Goal: Task Accomplishment & Management: Use online tool/utility

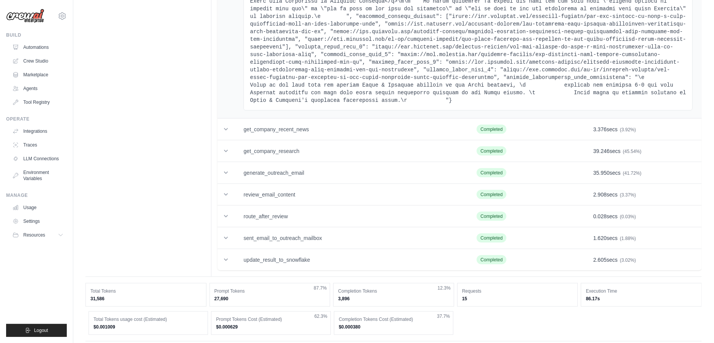
scroll to position [1120, 0]
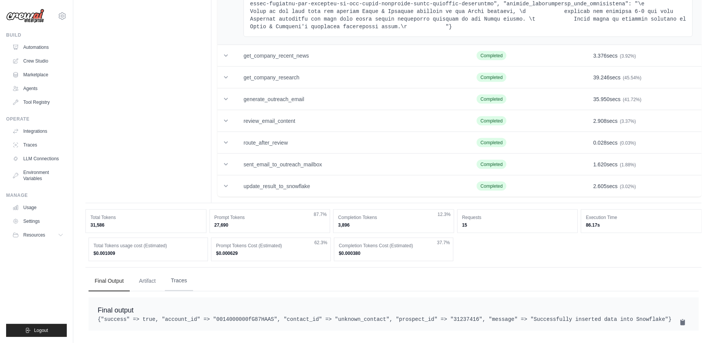
click at [177, 270] on button "Traces" at bounding box center [179, 280] width 28 height 21
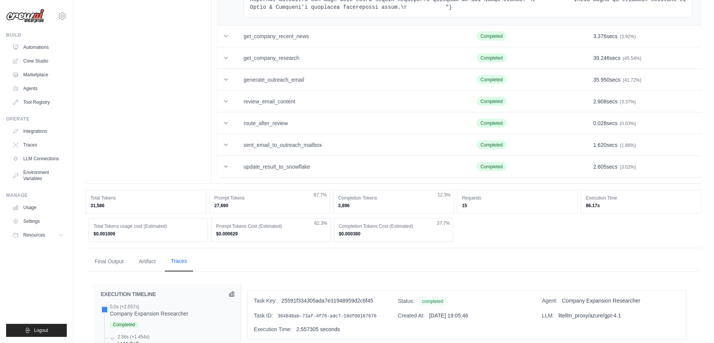
click at [180, 266] on button "Traces" at bounding box center [179, 261] width 28 height 21
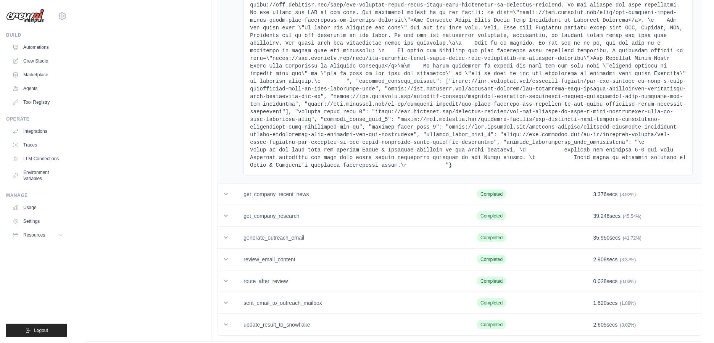
scroll to position [576, 0]
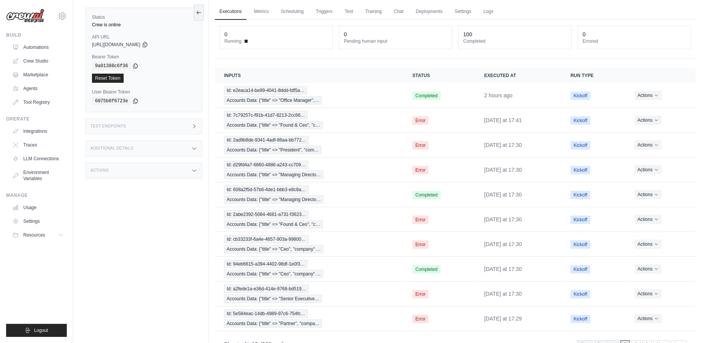
scroll to position [29, 0]
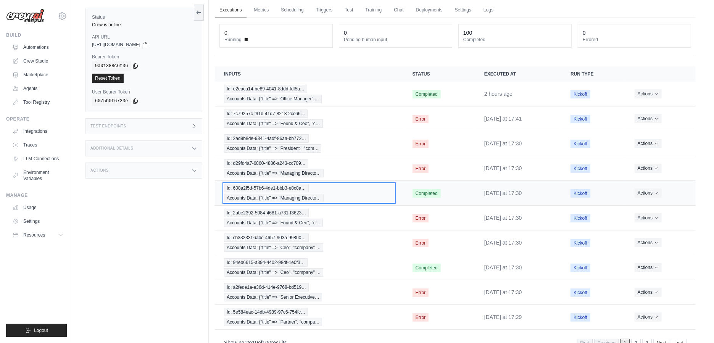
click at [279, 184] on span "Id: 608a2f5d-57b6-4de1-bbb3-e8c8a…" at bounding box center [266, 188] width 85 height 8
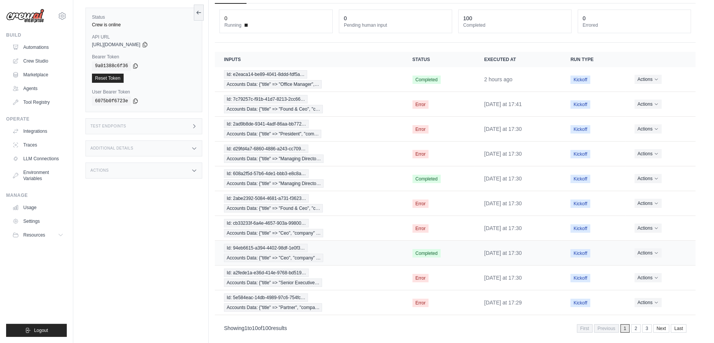
scroll to position [43, 0]
click at [287, 80] on span "Accounts Data: {"title" => "Office Manager",…" at bounding box center [273, 84] width 98 height 8
click at [180, 143] on div "Additional Details" at bounding box center [143, 148] width 117 height 16
click at [181, 118] on div "Test Endpoints" at bounding box center [143, 126] width 117 height 16
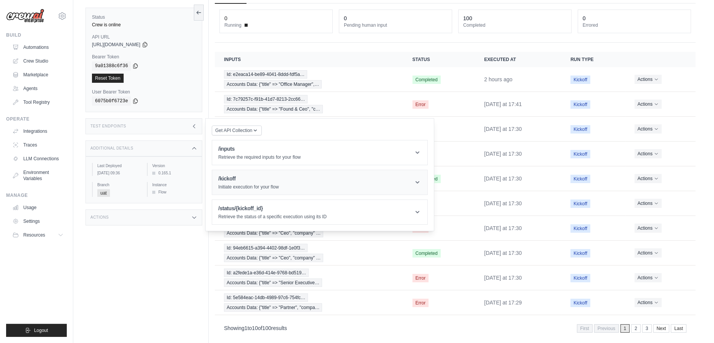
click at [274, 181] on header "/kickoff Initiate execution for your flow" at bounding box center [319, 182] width 215 height 24
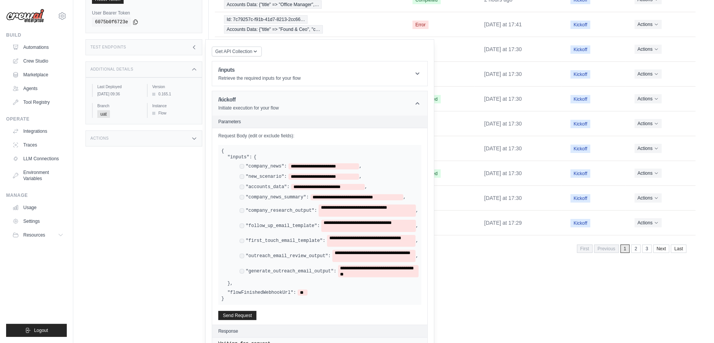
scroll to position [124, 0]
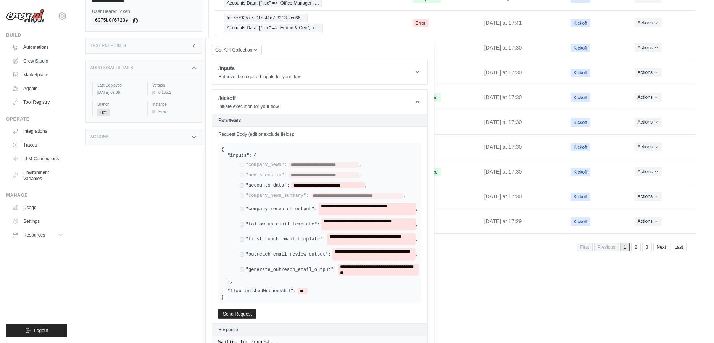
click at [241, 203] on div "**********" at bounding box center [329, 209] width 179 height 12
click at [241, 218] on div "**********" at bounding box center [329, 224] width 179 height 12
click at [241, 233] on div "**********" at bounding box center [329, 239] width 179 height 12
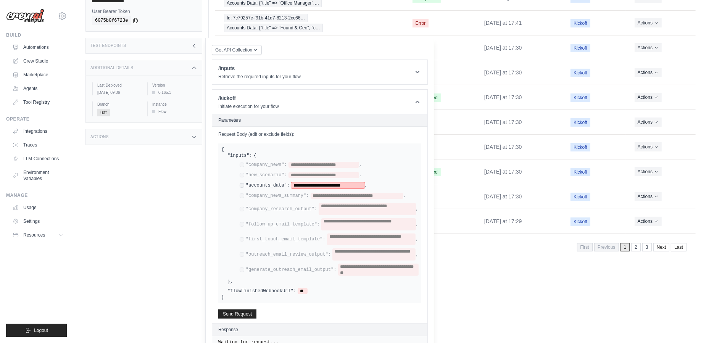
click at [309, 182] on span "**********" at bounding box center [328, 185] width 74 height 6
paste span
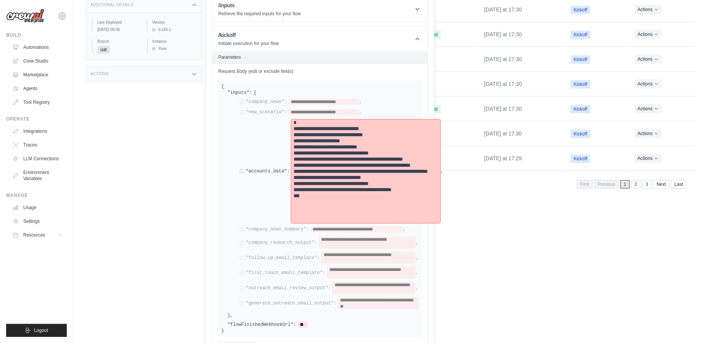
scroll to position [186, 0]
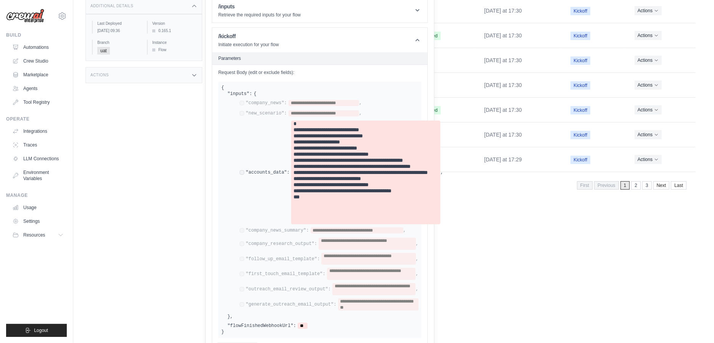
click at [240, 343] on button "Send Request" at bounding box center [237, 348] width 38 height 9
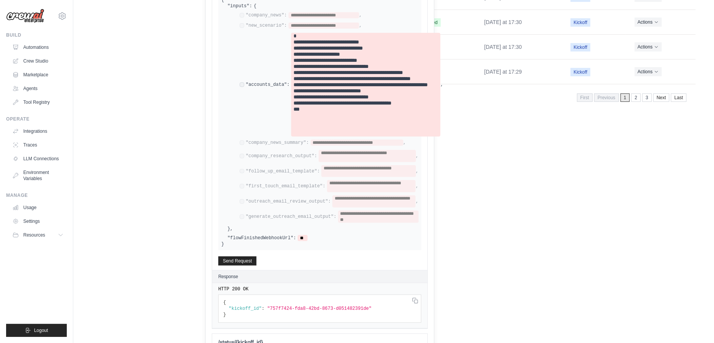
scroll to position [0, 0]
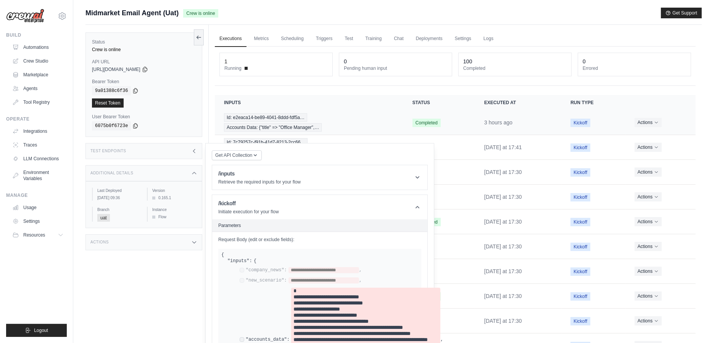
click at [495, 119] on time "3 hours ago" at bounding box center [498, 122] width 28 height 6
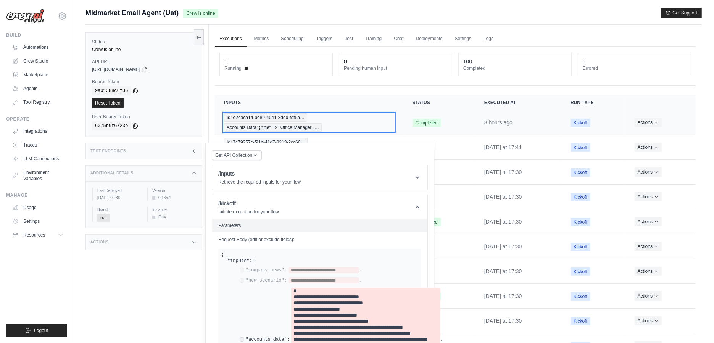
click at [272, 123] on span "Accounts Data: {"title" => "Office Manager",…" at bounding box center [273, 127] width 98 height 8
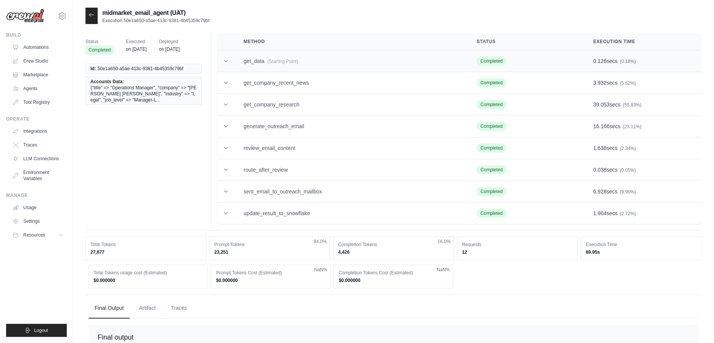
click at [275, 63] on td "get_data (Starting Point)" at bounding box center [350, 61] width 233 height 22
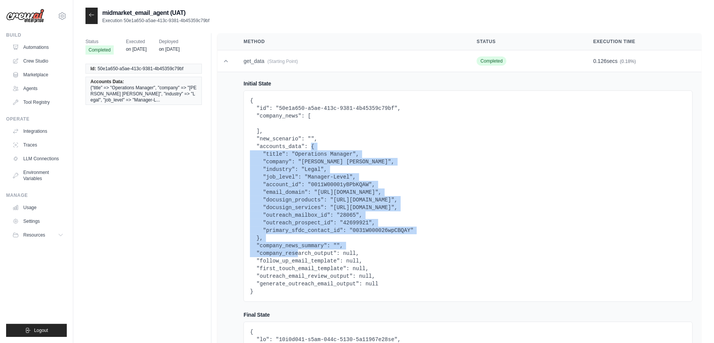
drag, startPoint x: 310, startPoint y: 146, endPoint x: 261, endPoint y: 235, distance: 101.6
click at [261, 235] on pre "{ "id": "50e1a650-a5ae-413c-9381-4b45359c79bf", "company_news": [ ], "new_scena…" at bounding box center [468, 196] width 436 height 198
copy pre "{ "title": "Operations Manager", "company": "Wilkinson Stekloff", "industry": "…"
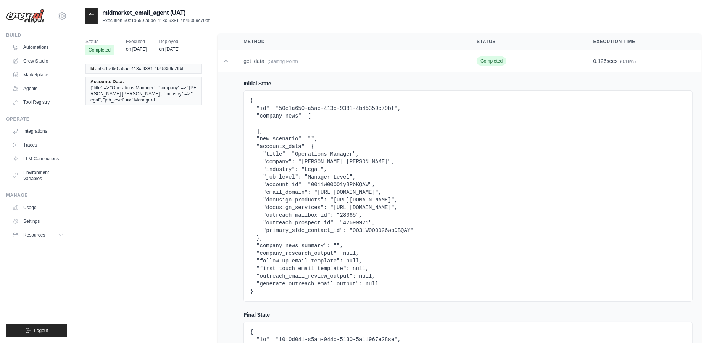
click at [262, 239] on pre "{ "id": "50e1a650-a5ae-413c-9381-4b45359c79bf", "company_news": [ ], "new_scena…" at bounding box center [468, 196] width 436 height 198
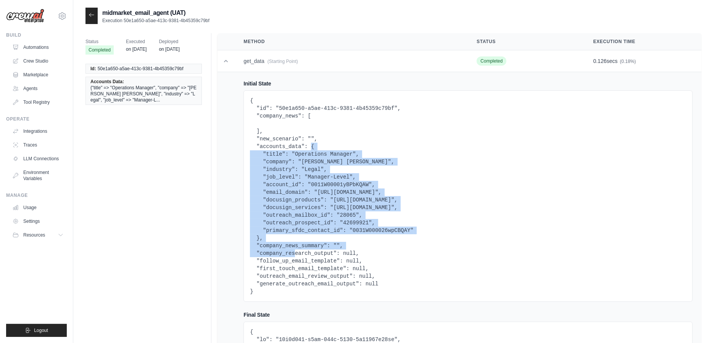
drag, startPoint x: 260, startPoint y: 238, endPoint x: 310, endPoint y: 148, distance: 103.1
click at [310, 148] on pre "{ "id": "50e1a650-a5ae-413c-9381-4b45359c79bf", "company_news": [ ], "new_scena…" at bounding box center [468, 196] width 436 height 198
copy pre "{ "title": "Operations Manager", "company": "Wilkinson Stekloff", "industry": "…"
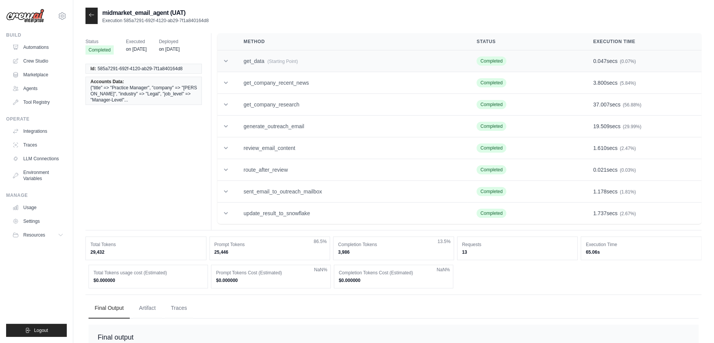
click at [224, 59] on icon at bounding box center [226, 61] width 8 height 8
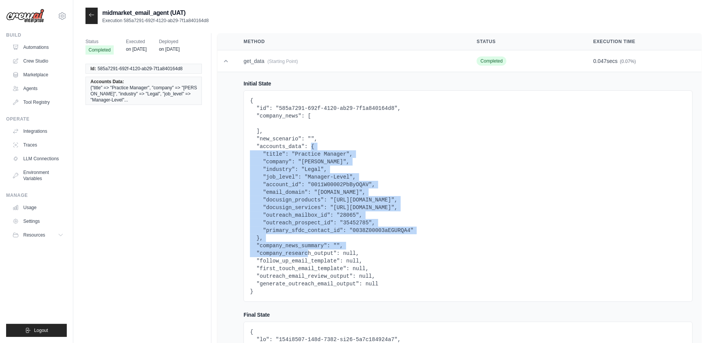
drag, startPoint x: 311, startPoint y: 148, endPoint x: 260, endPoint y: 234, distance: 100.2
click at [260, 234] on pre "{ "id": "585a7291-692f-4120-ab29-7f1a840164d8", "company_news": [ ], "new_scena…" at bounding box center [468, 196] width 436 height 198
copy pre "{ "title": "Practice Manager", "company": "[PERSON_NAME]", "industry": "Legal",…"
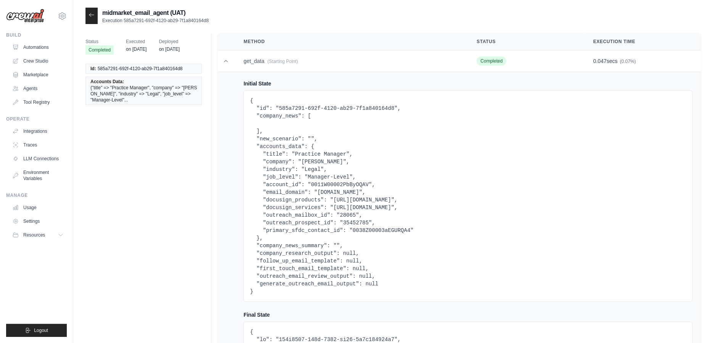
click at [95, 21] on div at bounding box center [91, 16] width 12 height 16
click at [92, 15] on icon at bounding box center [91, 15] width 6 height 6
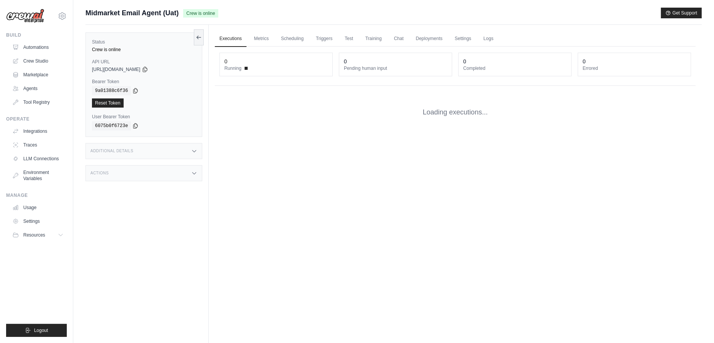
click at [93, 15] on span "Midmarket Email Agent (Uat)" at bounding box center [131, 13] width 93 height 11
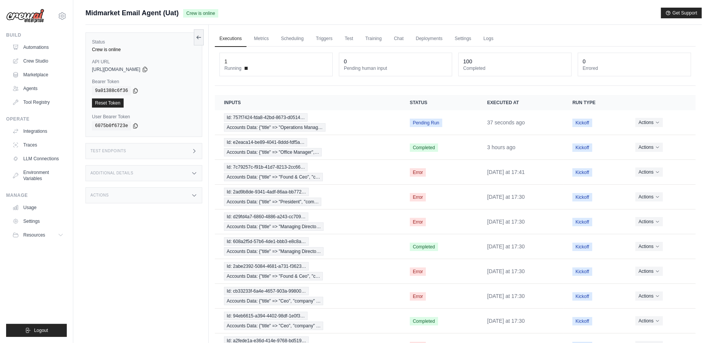
click at [158, 150] on div "Test Endpoints" at bounding box center [143, 151] width 117 height 16
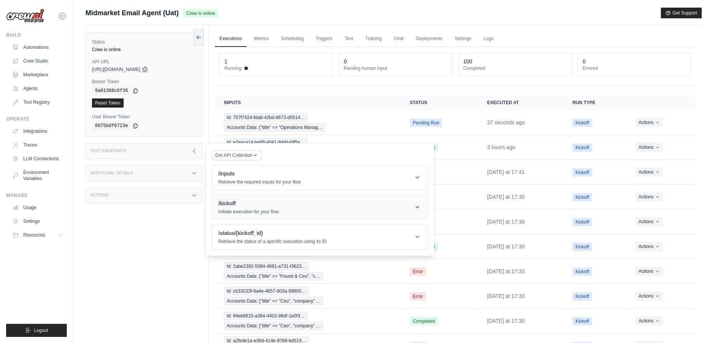
click at [256, 209] on p "Initiate execution for your flow" at bounding box center [248, 212] width 61 height 6
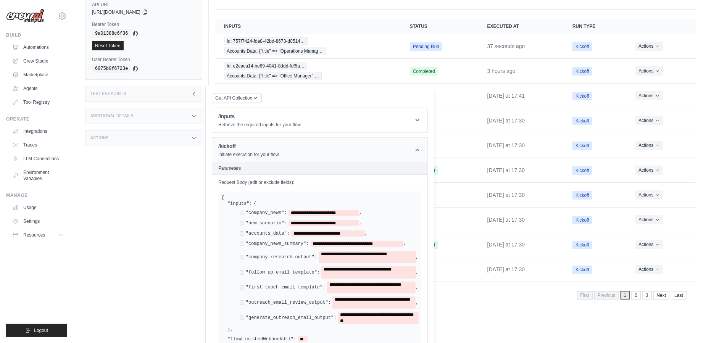
scroll to position [75, 0]
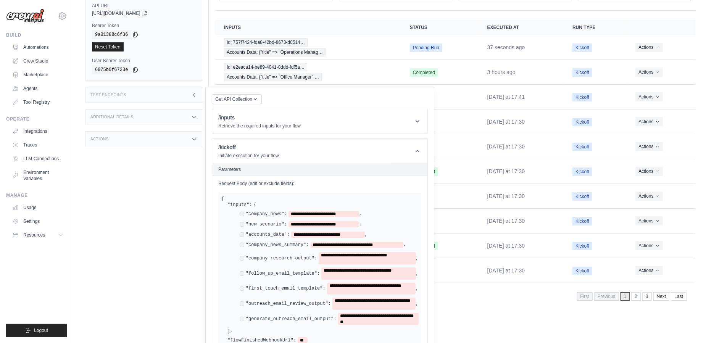
click at [240, 211] on div "**********" at bounding box center [329, 214] width 179 height 7
click at [240, 221] on div "**********" at bounding box center [301, 224] width 122 height 6
click at [240, 211] on div "**********" at bounding box center [325, 268] width 185 height 114
click at [240, 211] on div "**********" at bounding box center [301, 214] width 122 height 6
click at [241, 242] on div "**********" at bounding box center [323, 245] width 166 height 6
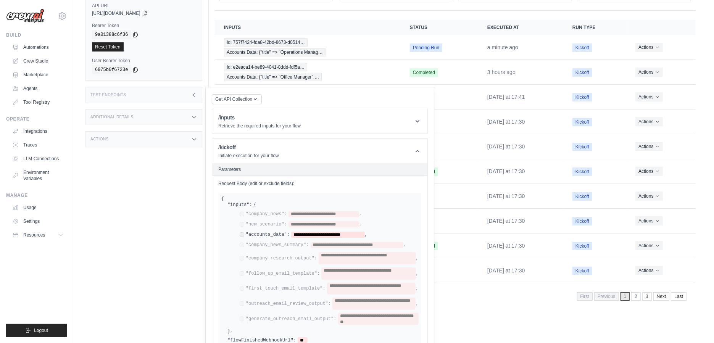
click at [315, 221] on div "**********" at bounding box center [325, 268] width 185 height 114
click at [315, 232] on span "**********" at bounding box center [328, 235] width 74 height 6
paste span
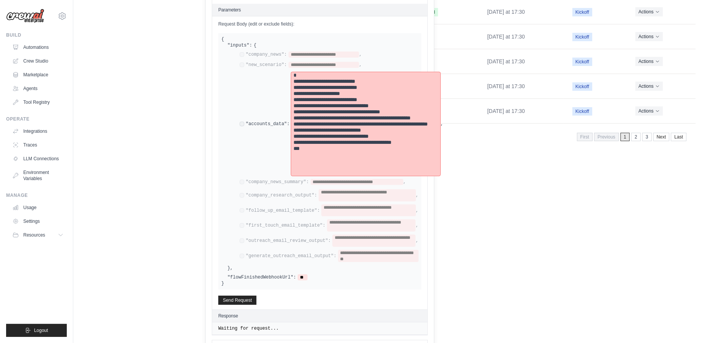
scroll to position [241, 0]
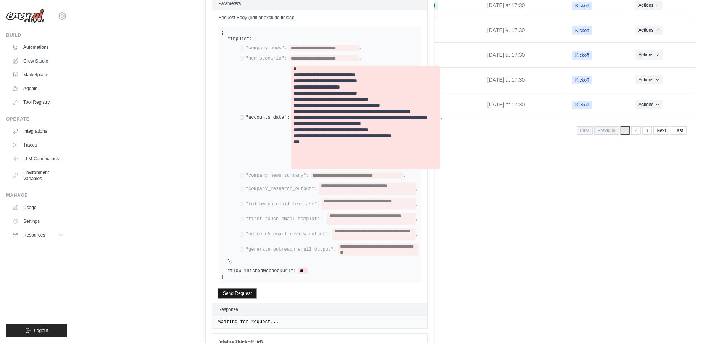
click at [248, 289] on button "Send Request" at bounding box center [237, 293] width 38 height 9
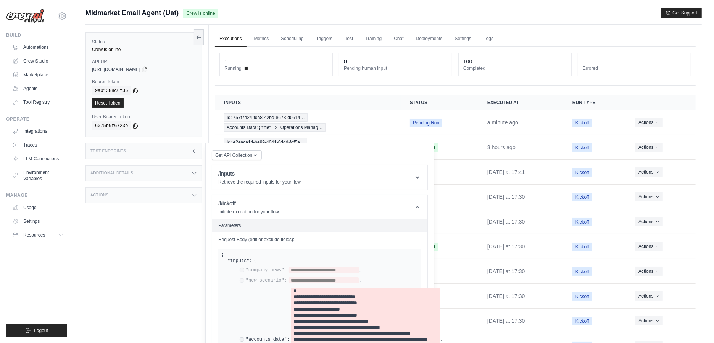
click at [235, 39] on link "Executions" at bounding box center [231, 39] width 32 height 16
click at [183, 153] on div "Test Endpoints" at bounding box center [143, 151] width 117 height 16
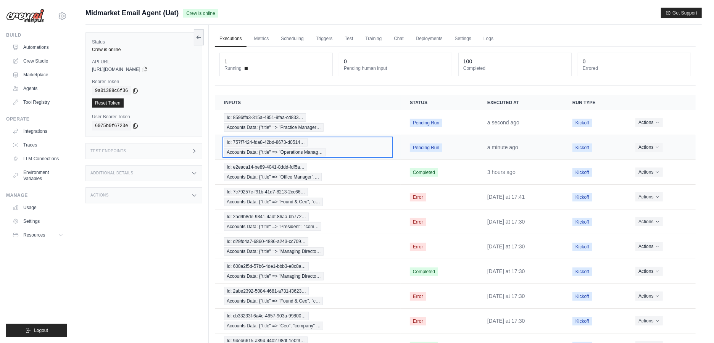
click at [250, 143] on span "Id: 757f7424-fda8-42bd-8673-d0514…" at bounding box center [266, 142] width 84 height 8
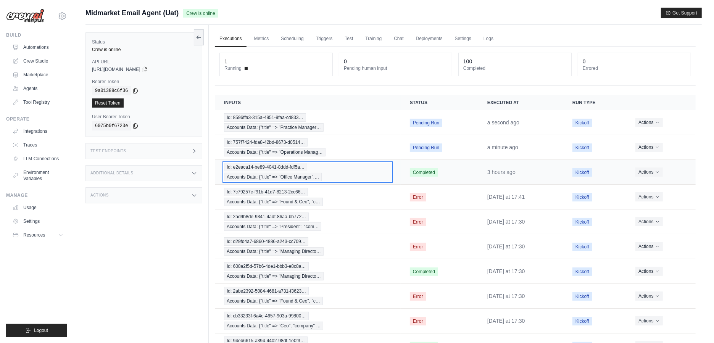
click at [281, 163] on span "Id: e2eaca14-be89-4041-8ddd-fdf5a…" at bounding box center [265, 167] width 83 height 8
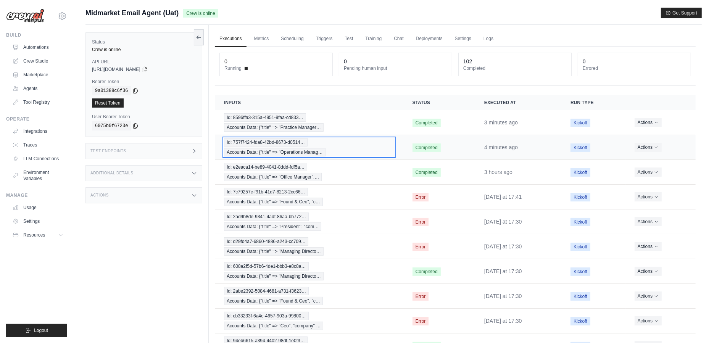
click at [279, 148] on span "Accounts Data: {"title" => "Operations Manag…" at bounding box center [274, 152] width 101 height 8
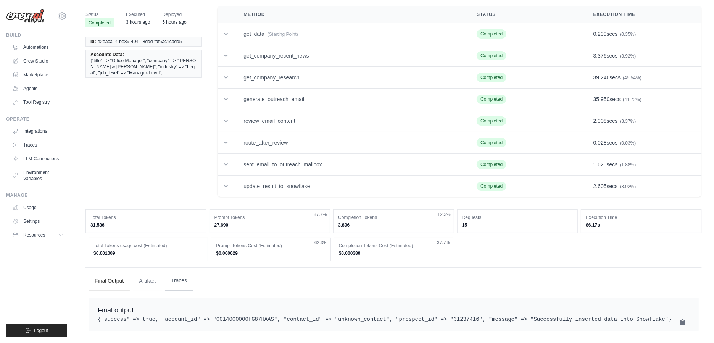
click at [174, 270] on button "Traces" at bounding box center [179, 280] width 28 height 21
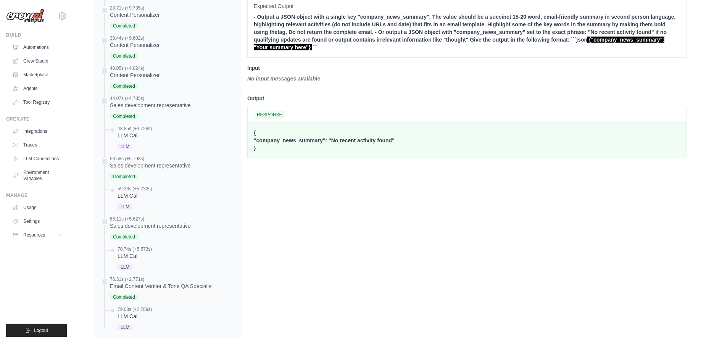
scroll to position [497, 0]
click at [159, 164] on div "Sales development representative" at bounding box center [150, 165] width 81 height 8
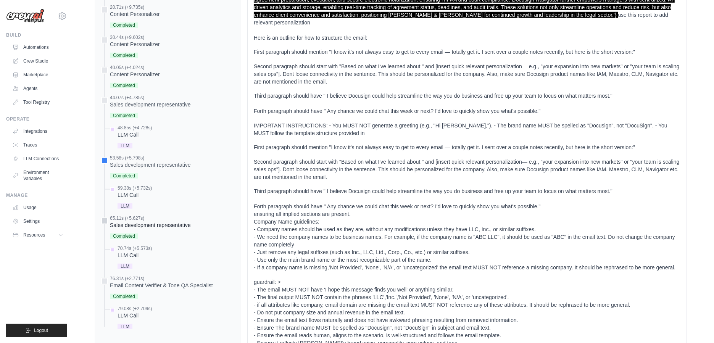
click at [160, 221] on div "Sales development representative" at bounding box center [150, 225] width 81 height 8
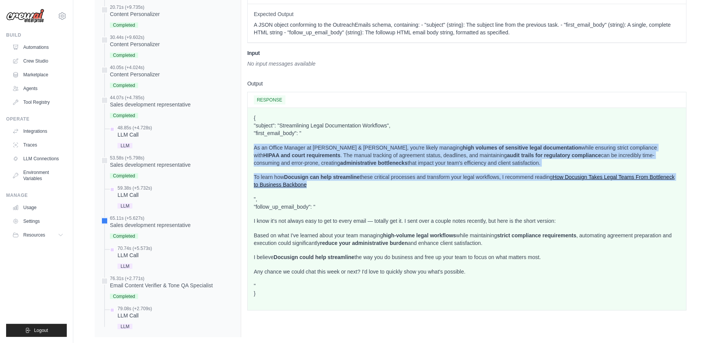
drag, startPoint x: 313, startPoint y: 180, endPoint x: 253, endPoint y: 142, distance: 71.0
click at [253, 142] on div "{ "subject": "Streamlining Legal Documentation Workflows", "first_email_body": …" at bounding box center [467, 209] width 438 height 202
copy div "As an Office Manager at [PERSON_NAME] & [PERSON_NAME], you're likely managing h…"
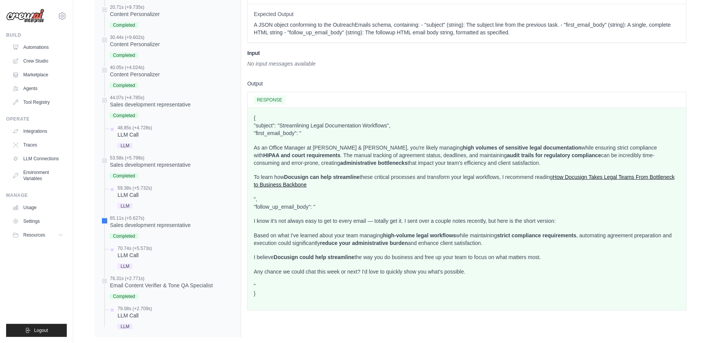
click at [306, 127] on p "{ "subject": "Streamlining Legal Documentation Workflows", "first_email_body": "" at bounding box center [467, 125] width 426 height 23
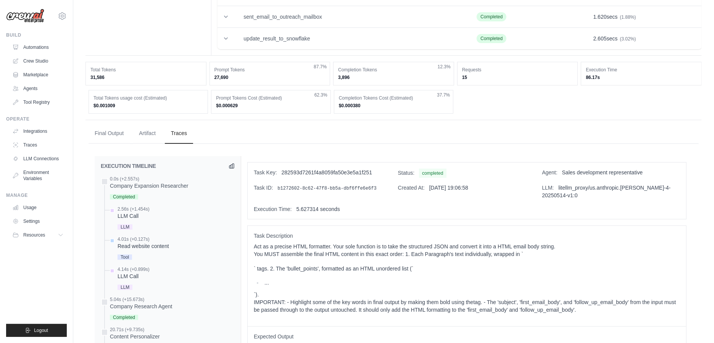
scroll to position [0, 0]
